Goal: Task Accomplishment & Management: Manage account settings

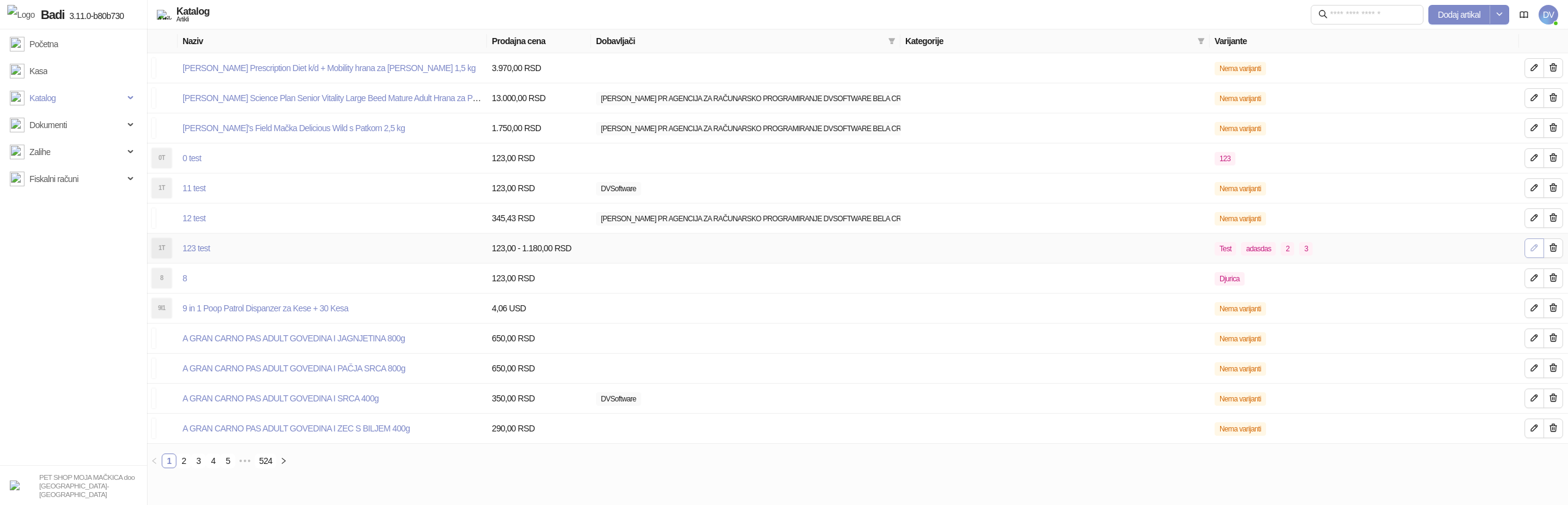
click at [1531, 244] on icon "button" at bounding box center [1534, 247] width 10 height 10
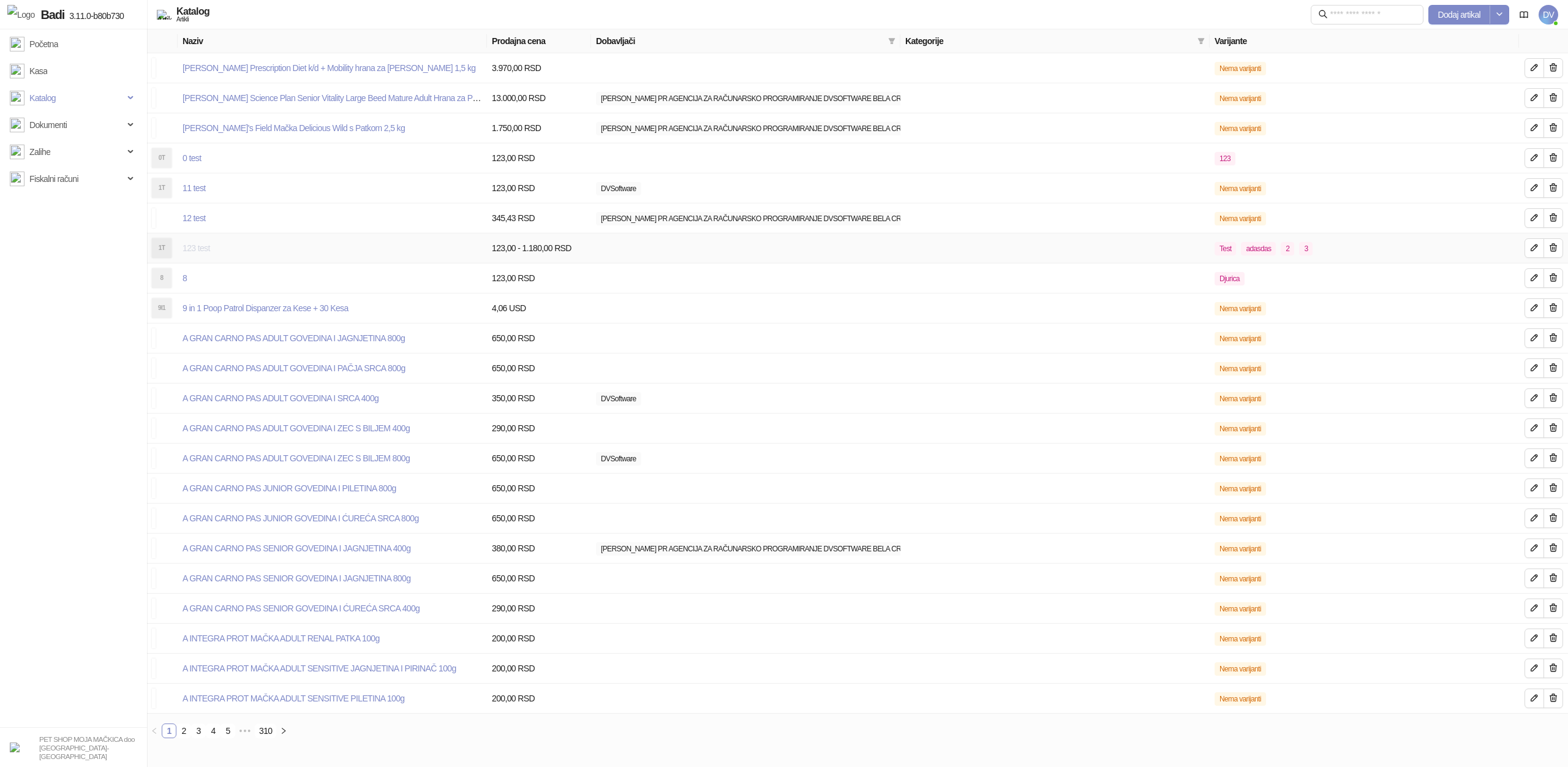
click at [200, 249] on link "123 test" at bounding box center [196, 248] width 27 height 10
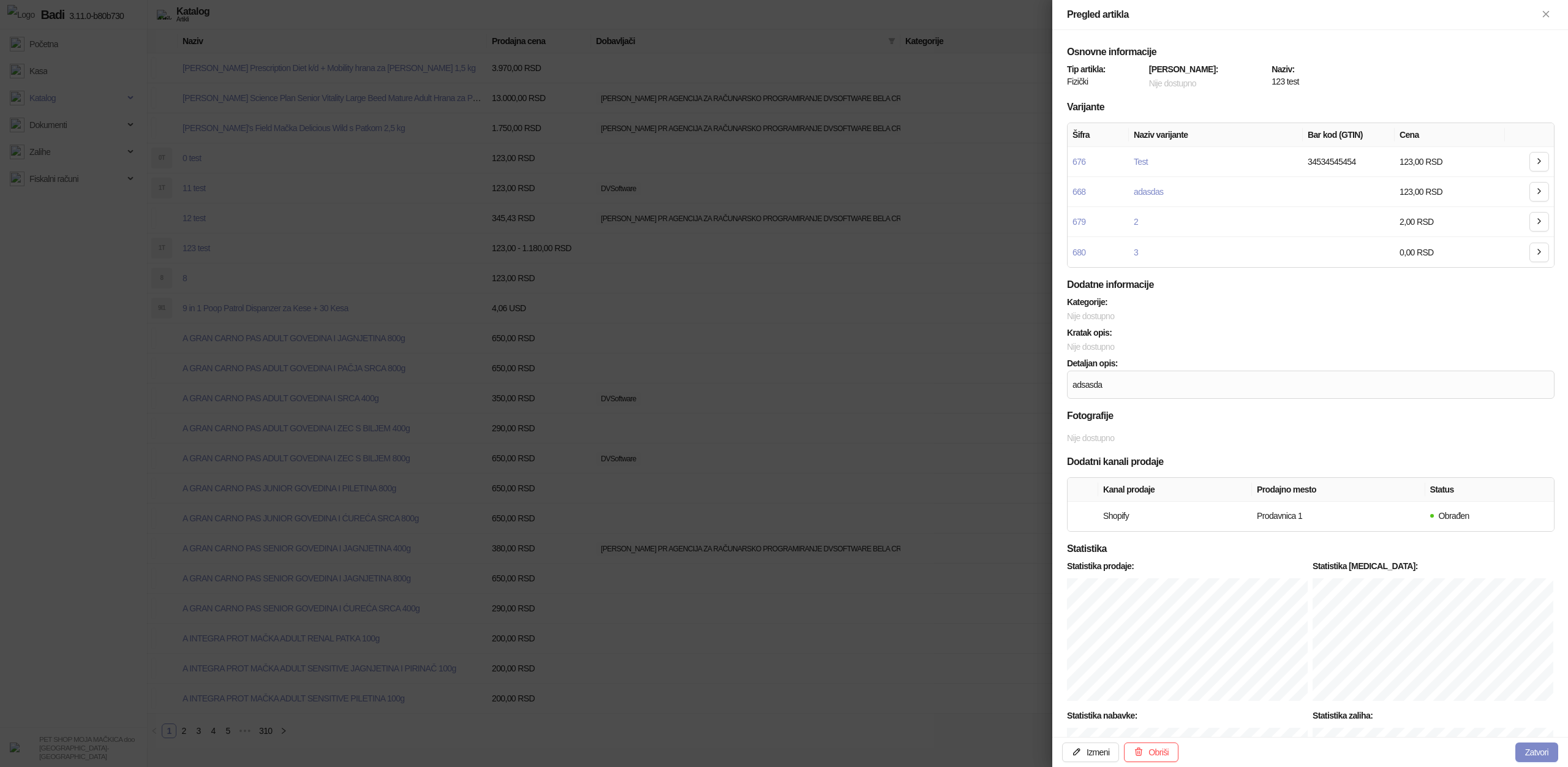
click at [487, 173] on div at bounding box center [784, 384] width 1568 height 767
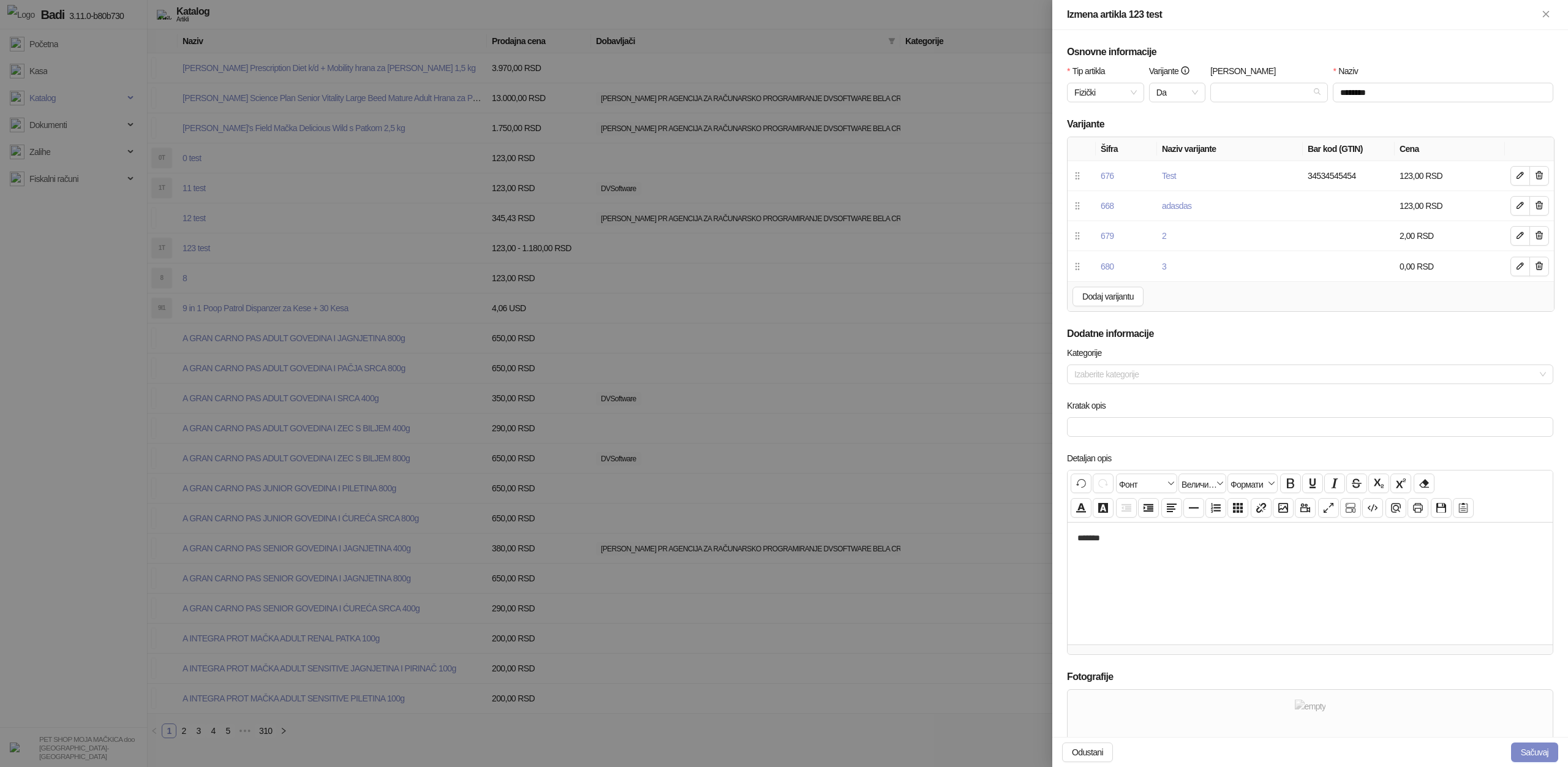
click at [487, 173] on div at bounding box center [784, 384] width 1568 height 767
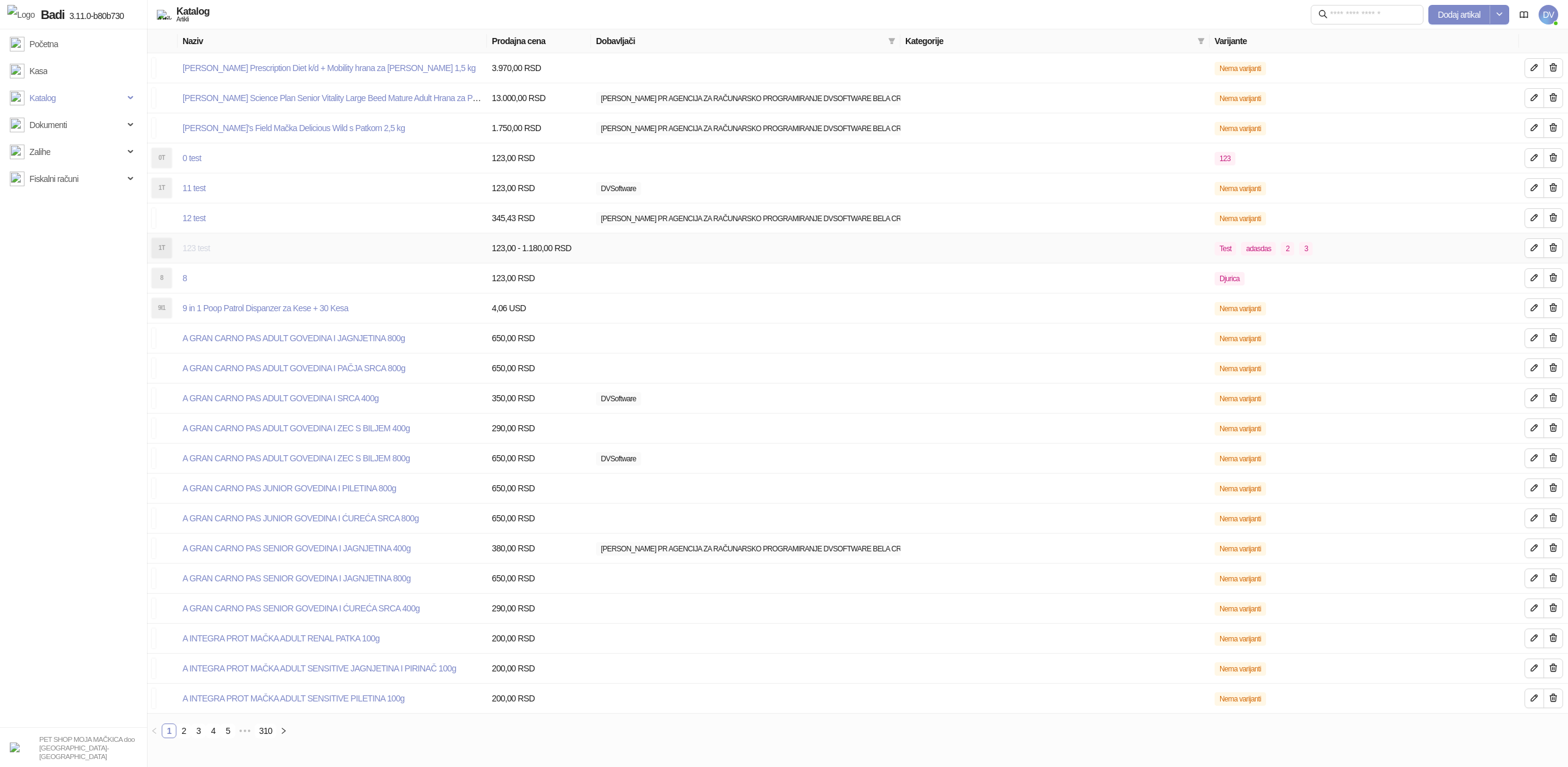
click at [201, 250] on link "123 test" at bounding box center [196, 248] width 27 height 10
click at [1532, 247] on icon "button" at bounding box center [1534, 247] width 10 height 10
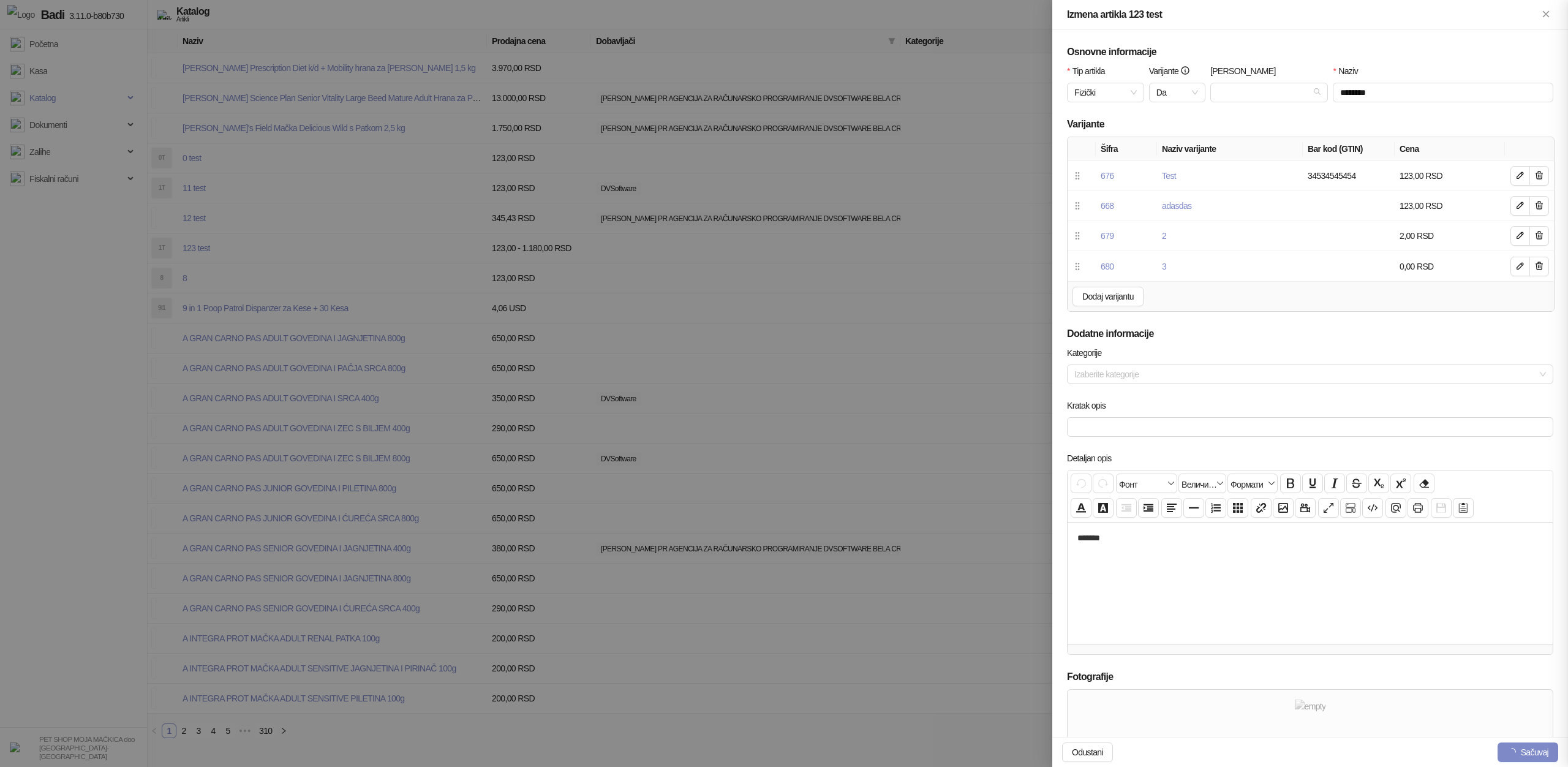
click at [559, 233] on div at bounding box center [784, 384] width 1568 height 767
click at [558, 233] on div at bounding box center [784, 384] width 1568 height 767
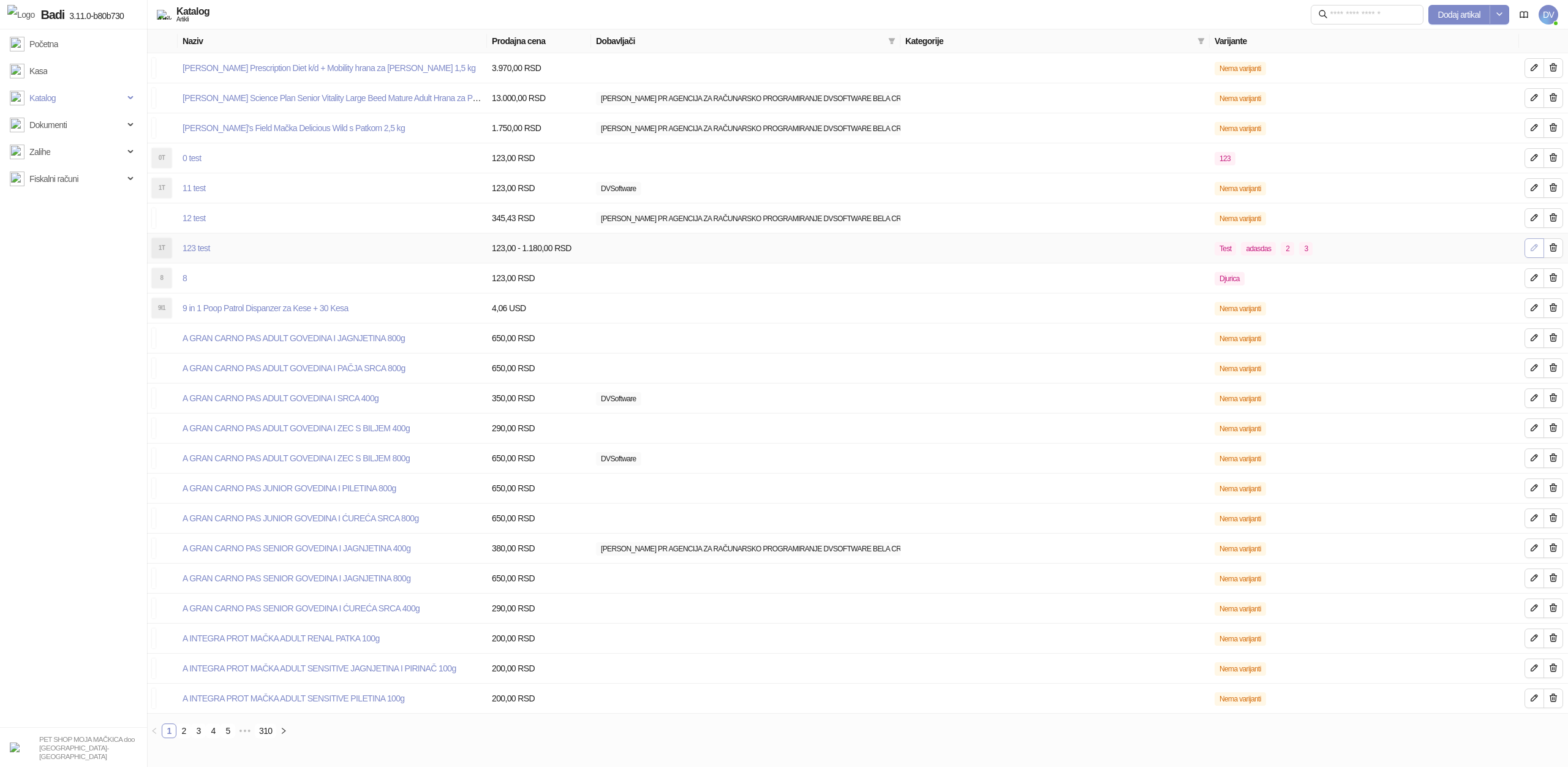
click at [1534, 246] on icon "button" at bounding box center [1534, 247] width 6 height 6
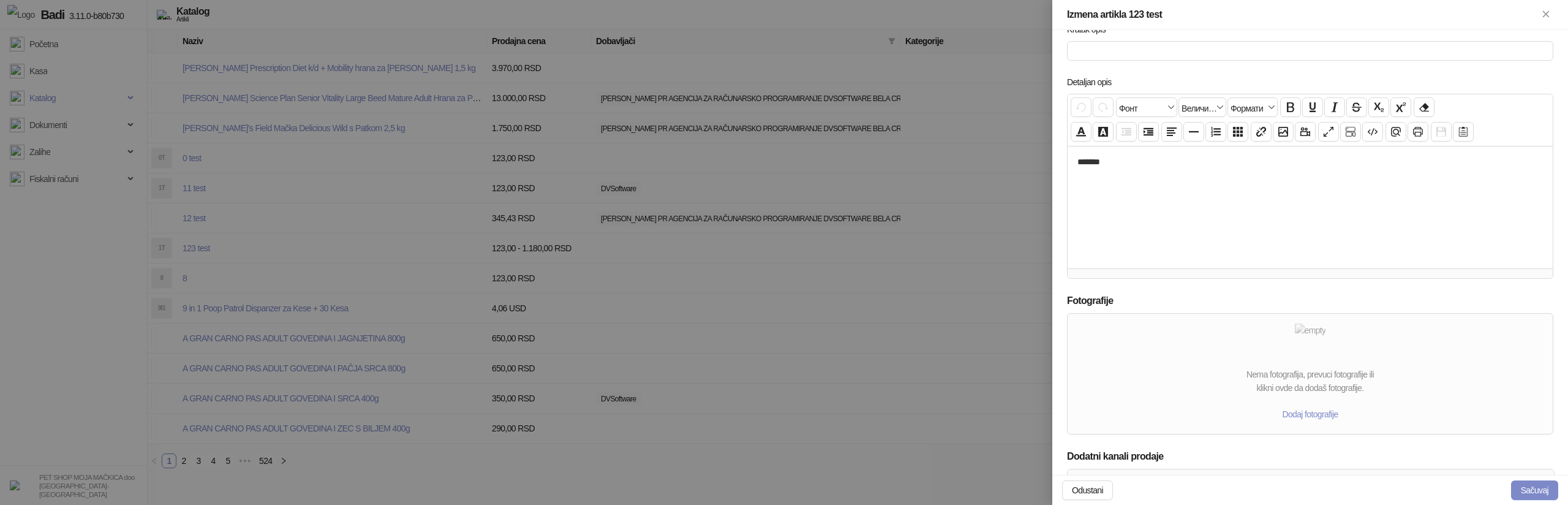
scroll to position [484, 0]
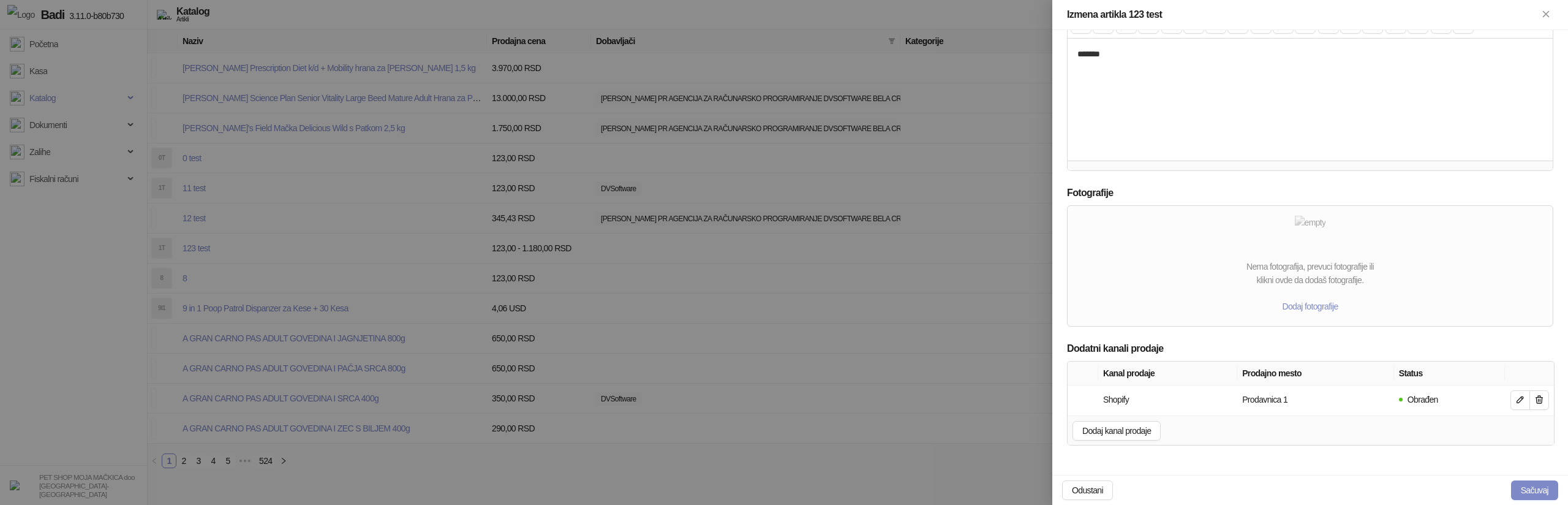
click at [560, 344] on div at bounding box center [784, 252] width 1568 height 505
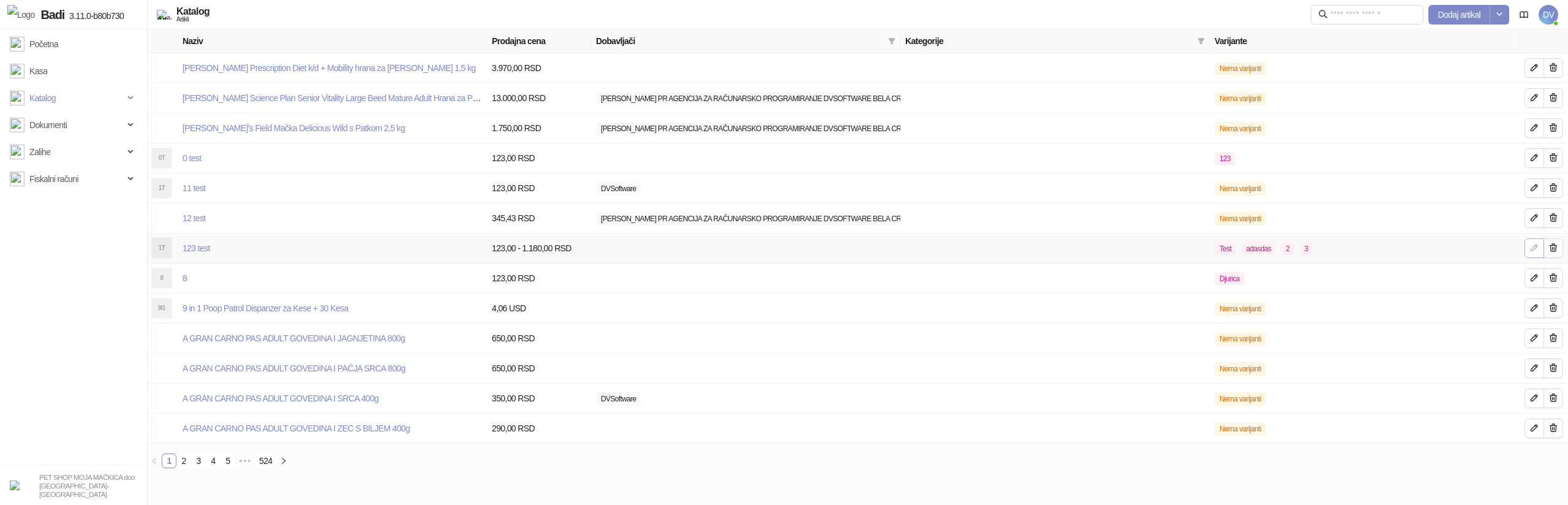
click at [1532, 246] on icon "button" at bounding box center [1534, 247] width 10 height 10
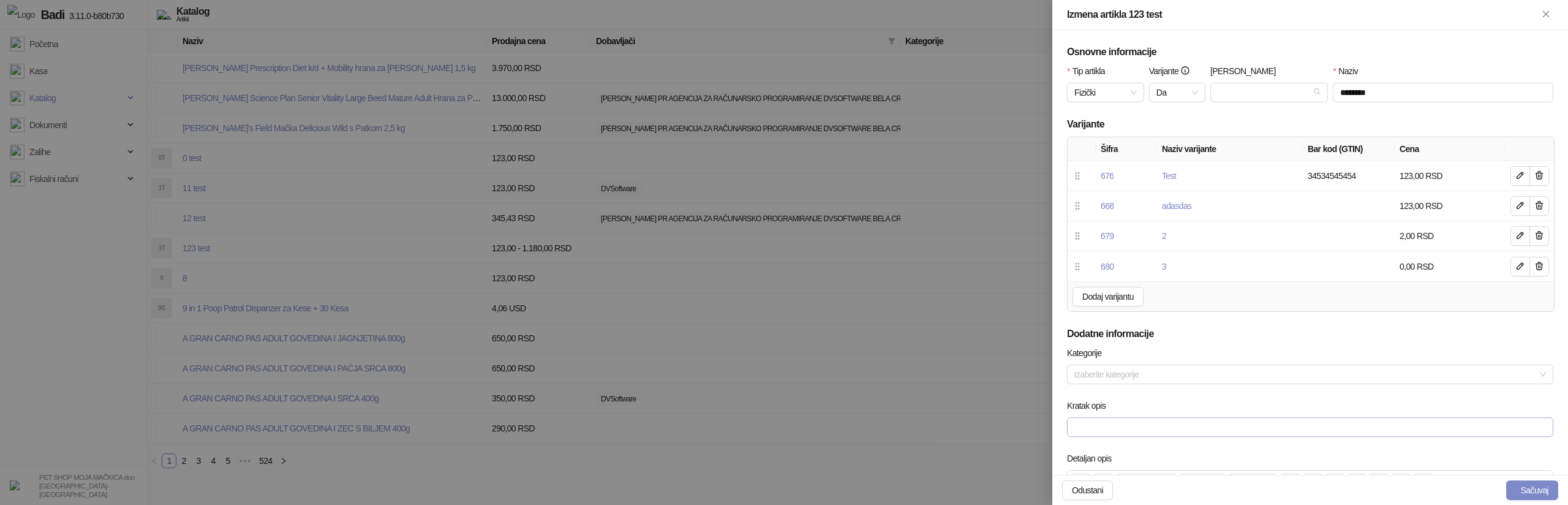
scroll to position [484, 0]
